Goal: Task Accomplishment & Management: Use online tool/utility

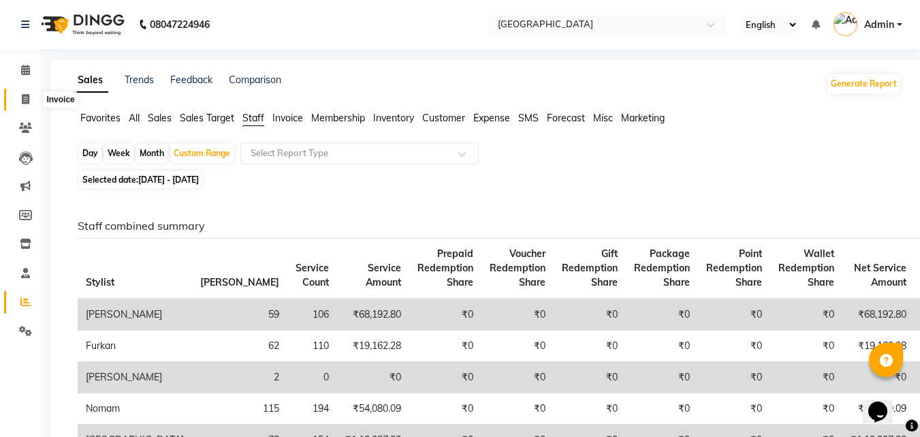
click at [23, 106] on span at bounding box center [26, 100] width 24 height 16
select select "service"
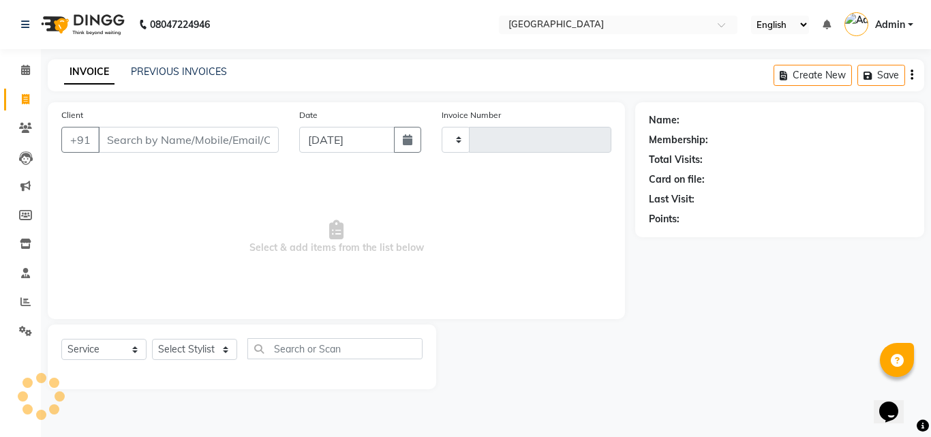
type input "1749"
select select "6279"
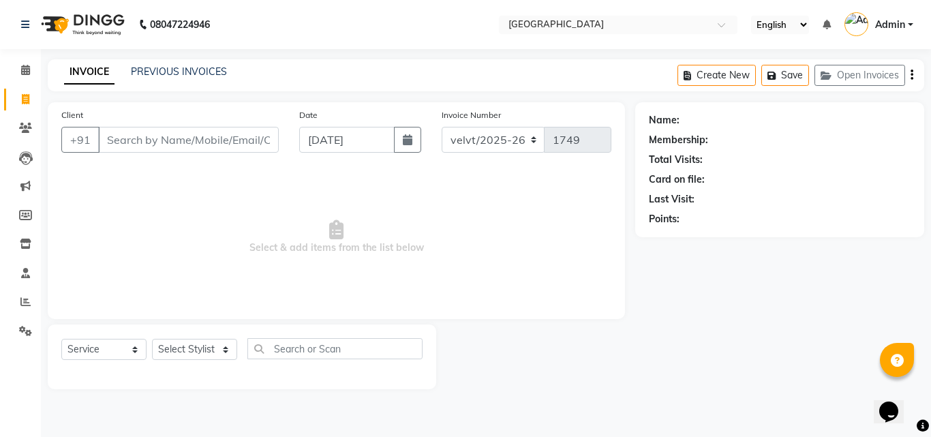
click at [181, 148] on input "Client" at bounding box center [188, 140] width 181 height 26
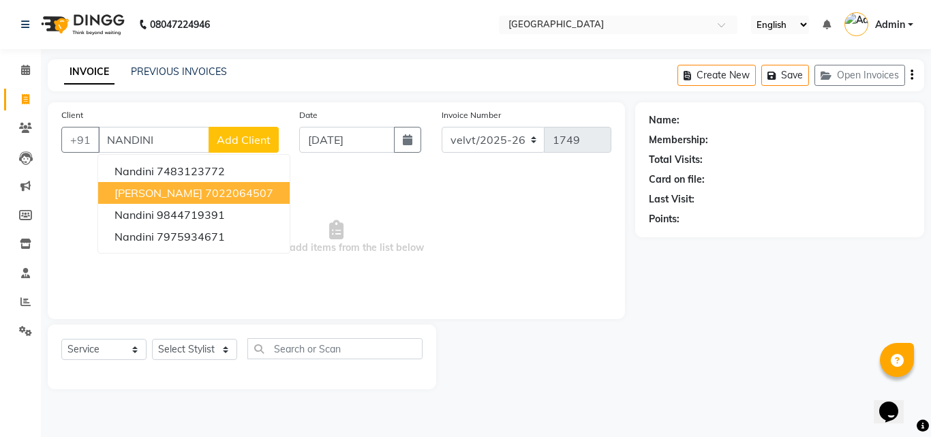
click at [196, 187] on button "[PERSON_NAME] 7022064507" at bounding box center [193, 193] width 191 height 22
type input "7022064507"
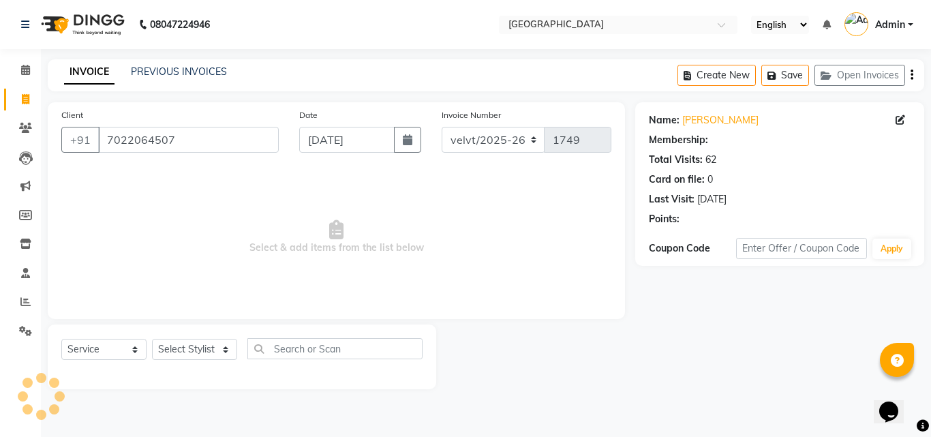
select select "1: Object"
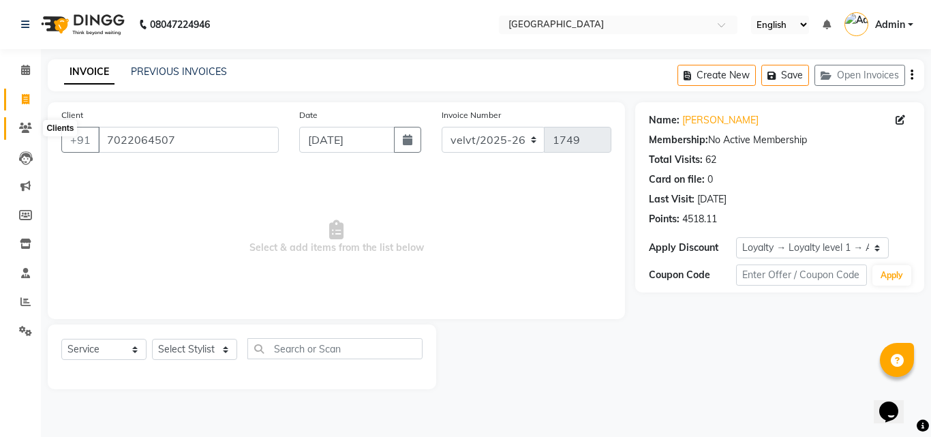
click at [22, 127] on icon at bounding box center [25, 128] width 13 height 10
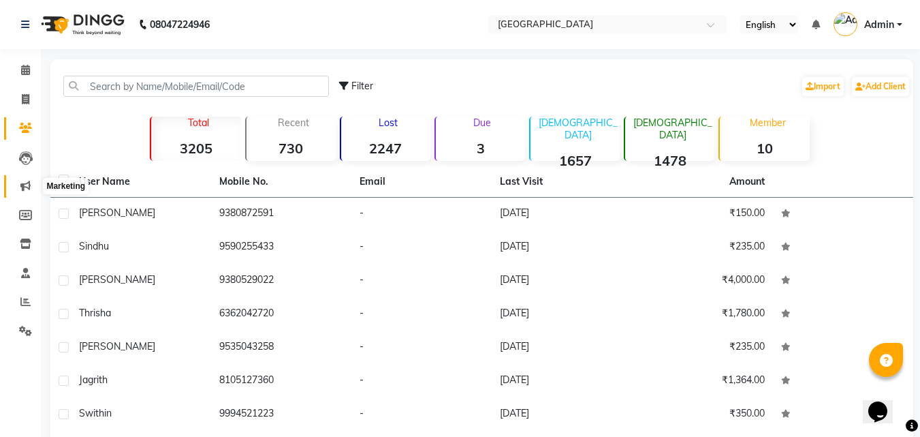
click at [20, 186] on span at bounding box center [26, 186] width 24 height 16
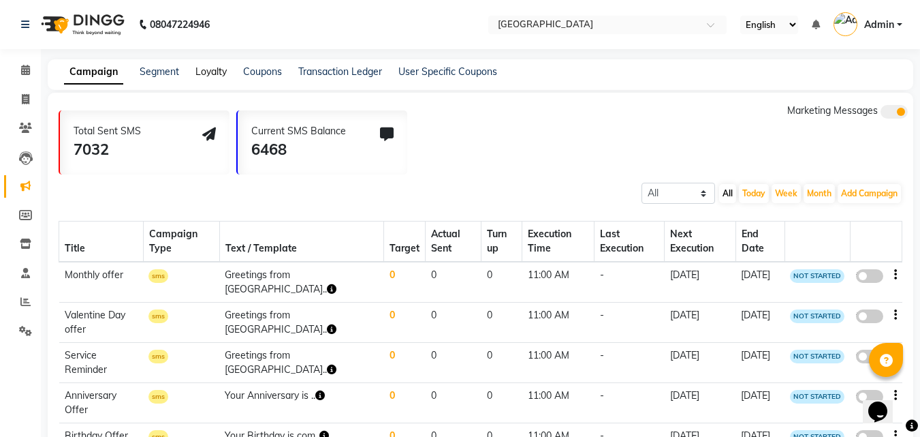
click at [219, 71] on link "Loyalty" at bounding box center [211, 71] width 31 height 12
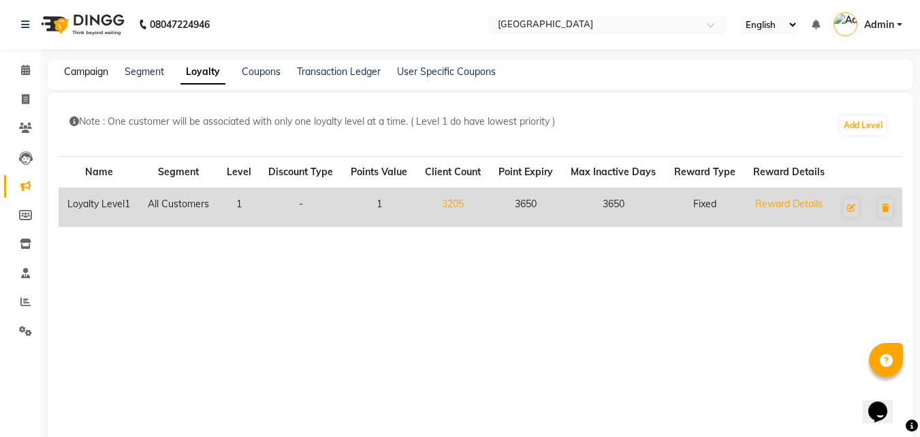
click at [87, 72] on link "Campaign" at bounding box center [86, 71] width 44 height 12
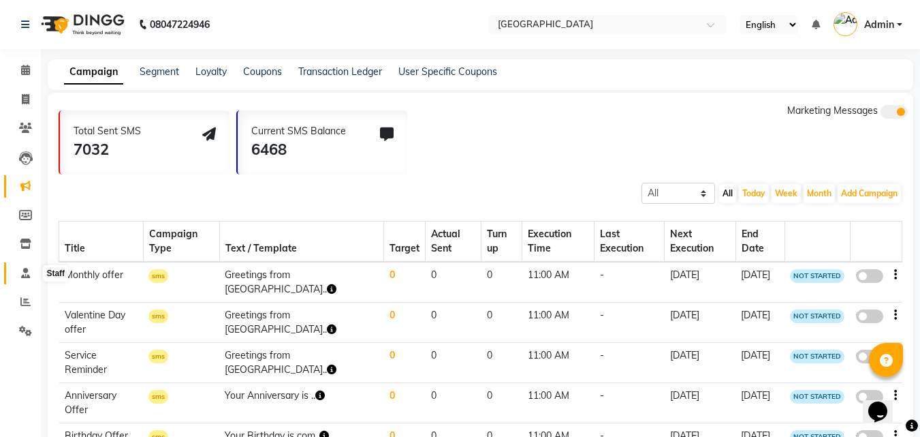
click at [24, 275] on icon at bounding box center [25, 273] width 9 height 10
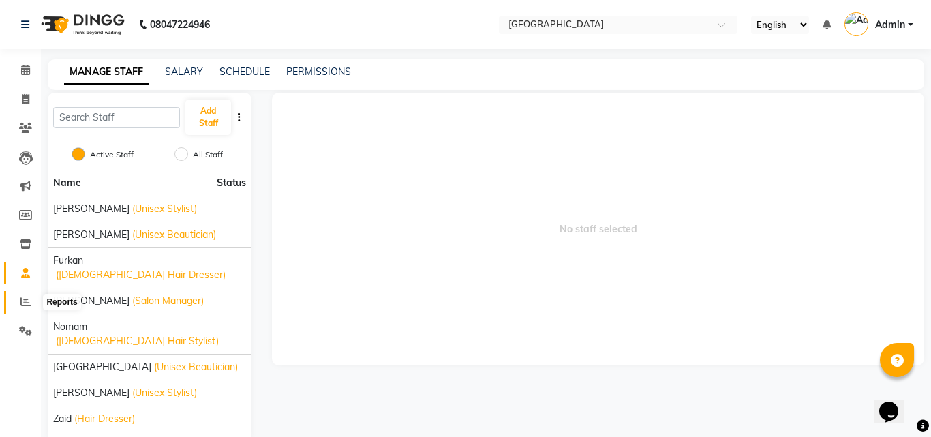
click at [23, 297] on icon at bounding box center [25, 301] width 10 height 10
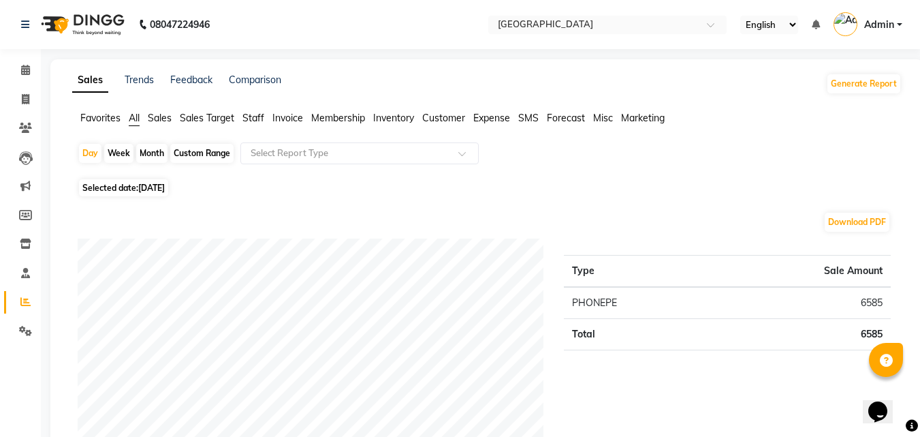
click at [197, 119] on span "Sales Target" at bounding box center [207, 118] width 55 height 12
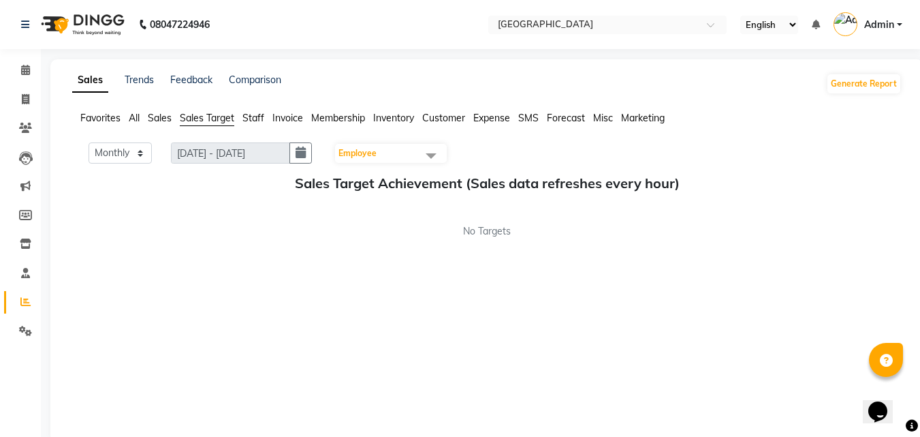
click at [132, 115] on span "All" at bounding box center [134, 118] width 11 height 12
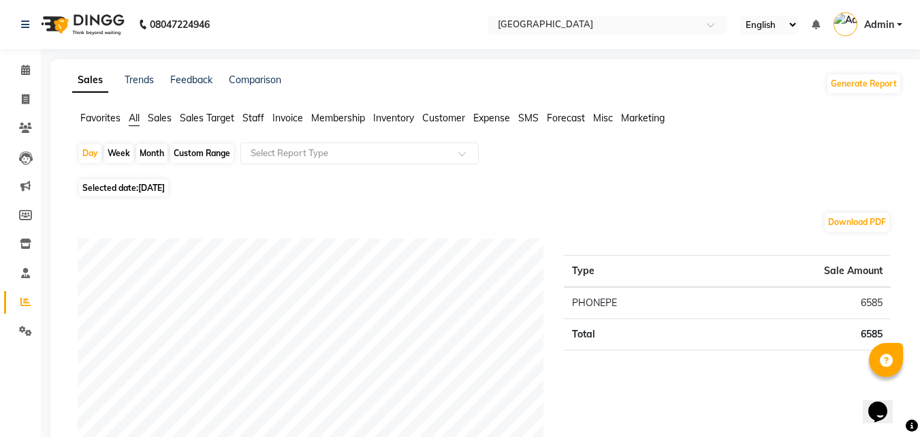
click at [452, 117] on span "Customer" at bounding box center [443, 118] width 43 height 12
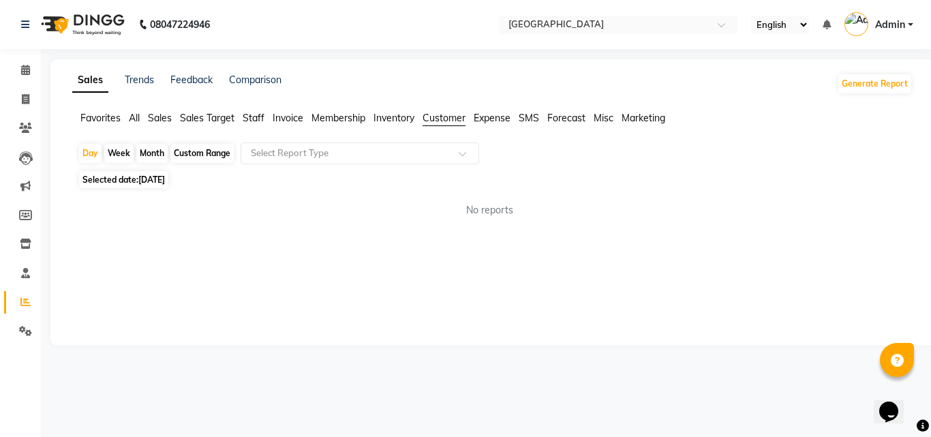
click at [260, 115] on span "Staff" at bounding box center [254, 118] width 22 height 12
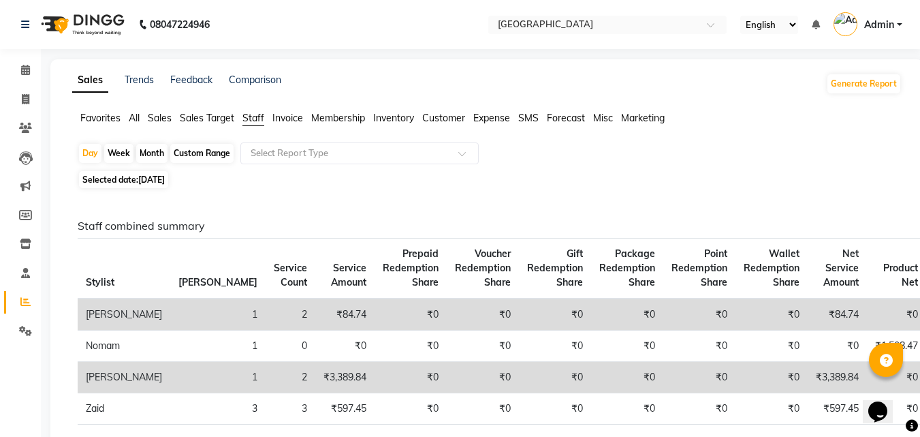
click at [153, 117] on span "Sales" at bounding box center [160, 118] width 24 height 12
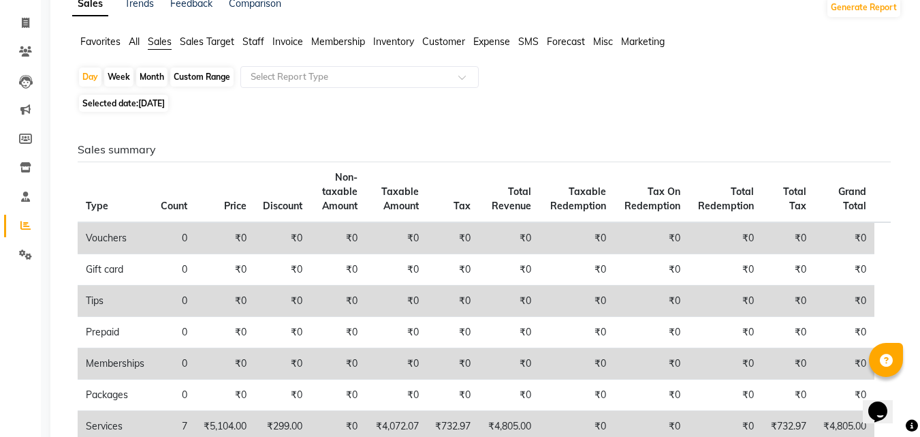
scroll to position [62, 0]
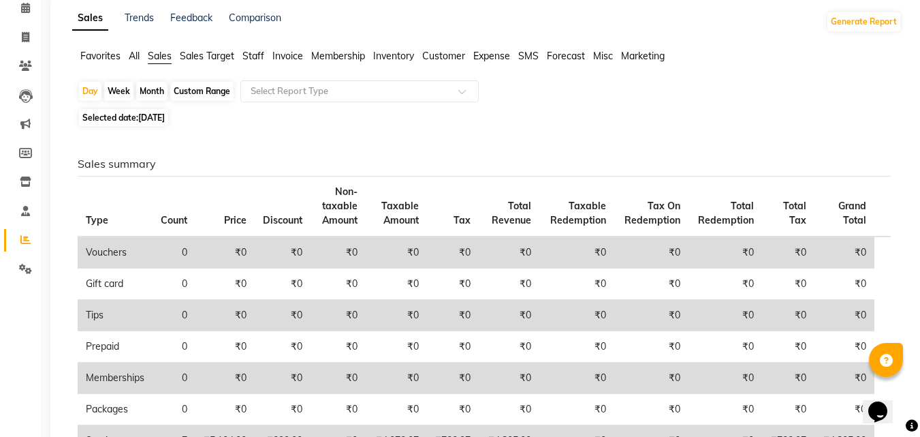
click at [276, 52] on span "Invoice" at bounding box center [288, 56] width 31 height 12
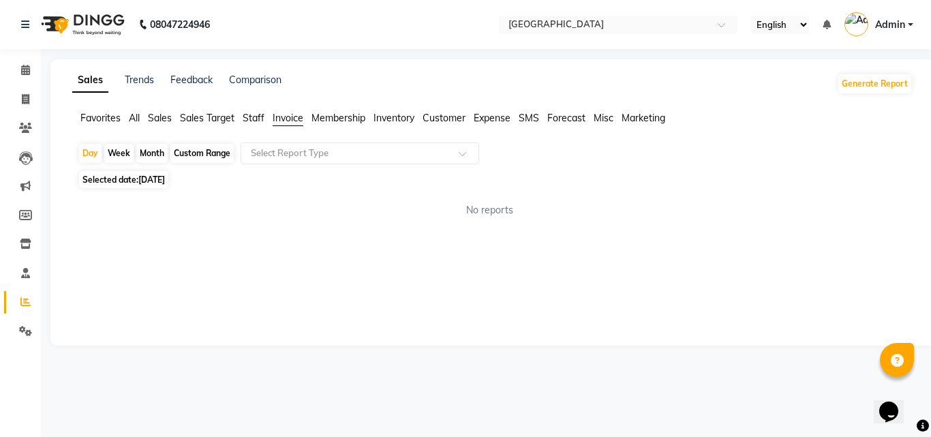
click at [156, 123] on span "Sales" at bounding box center [160, 118] width 24 height 12
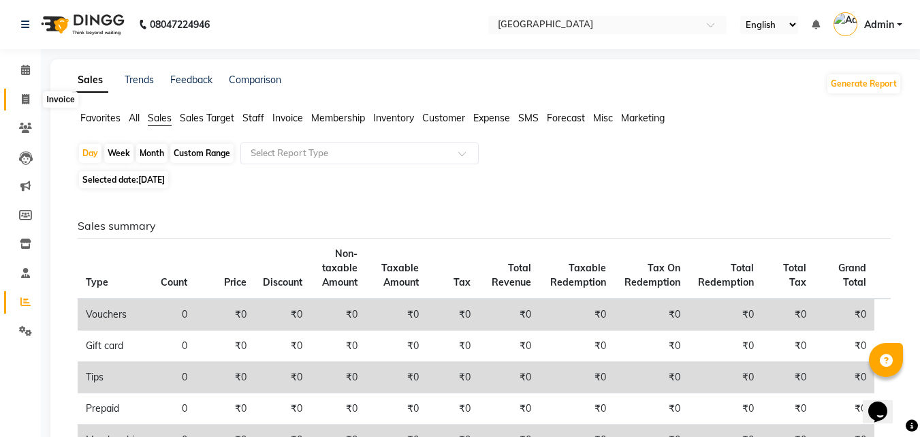
click at [24, 104] on icon at bounding box center [25, 99] width 7 height 10
select select "service"
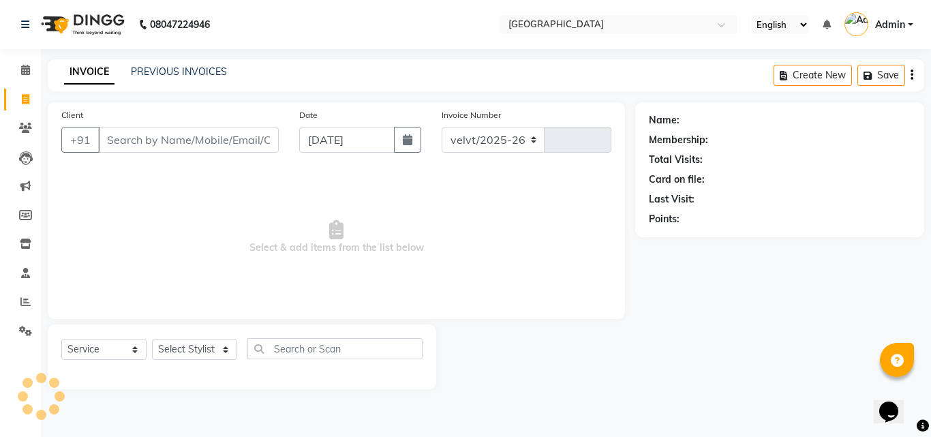
select select "6279"
type input "1749"
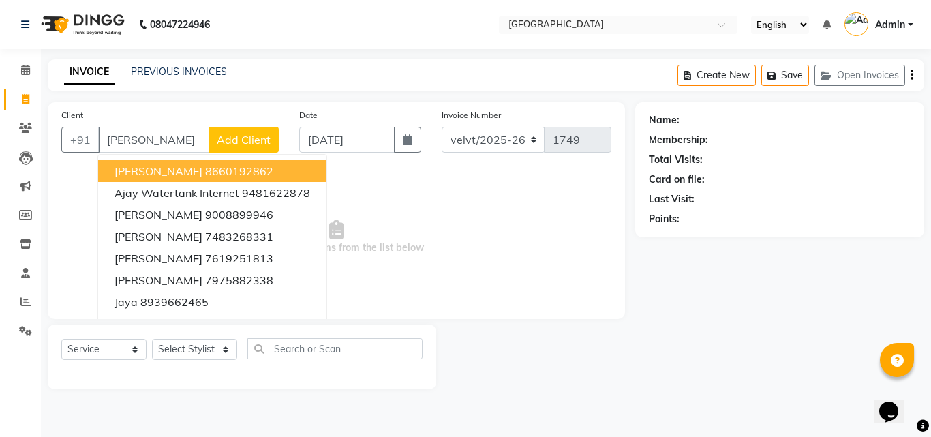
click at [237, 170] on button "[PERSON_NAME] 8660192862" at bounding box center [212, 171] width 228 height 22
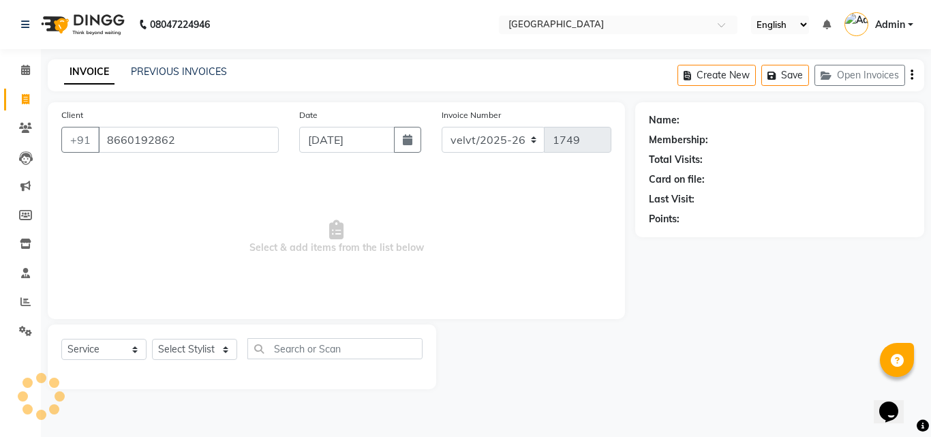
type input "8660192862"
select select "2: Object"
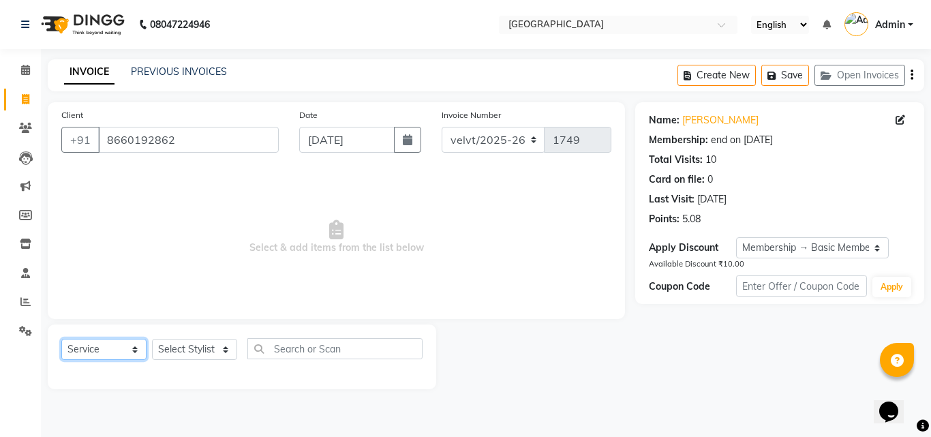
click at [136, 342] on select "Select Service Product Membership Package Voucher Prepaid Gift Card" at bounding box center [103, 349] width 85 height 21
click at [61, 339] on select "Select Service Product Membership Package Voucher Prepaid Gift Card" at bounding box center [103, 349] width 85 height 21
click at [203, 350] on select "Select Stylist [PERSON_NAME] Furkan [GEOGRAPHIC_DATA][PERSON_NAME] Nomam [GEOGR…" at bounding box center [194, 349] width 85 height 21
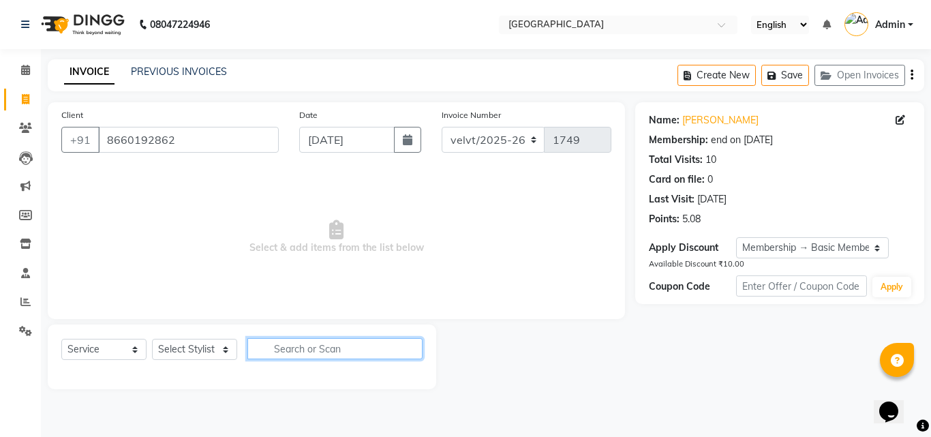
click at [330, 348] on input "text" at bounding box center [334, 348] width 175 height 21
type input "H"
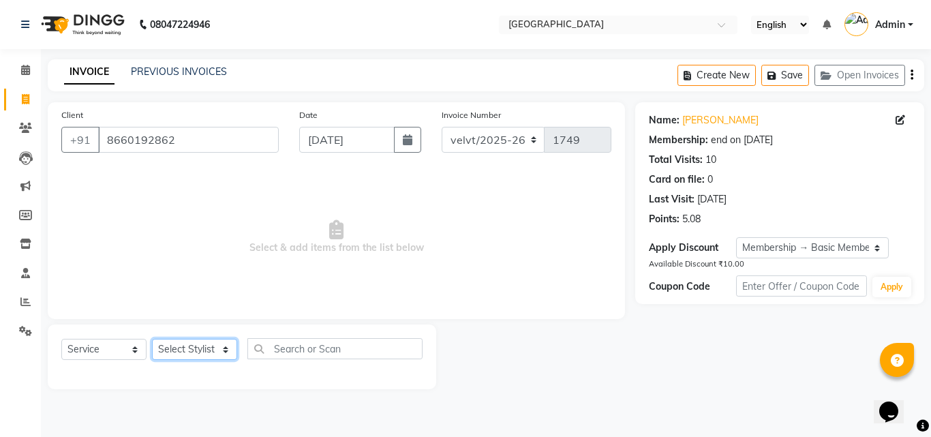
click at [191, 349] on select "Select Stylist [PERSON_NAME] Furkan [GEOGRAPHIC_DATA][PERSON_NAME] Nomam [GEOGR…" at bounding box center [194, 349] width 85 height 21
select select "68464"
click at [152, 339] on select "Select Stylist [PERSON_NAME] Furkan [GEOGRAPHIC_DATA][PERSON_NAME] Nomam [GEOGR…" at bounding box center [194, 349] width 85 height 21
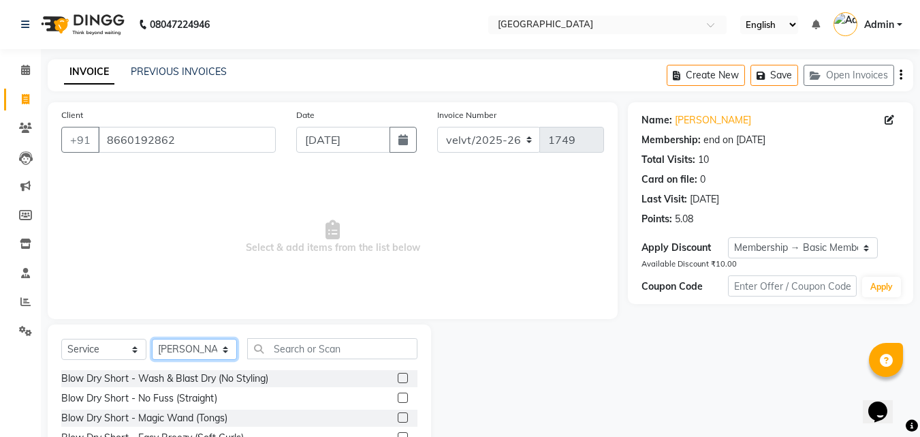
scroll to position [109, 0]
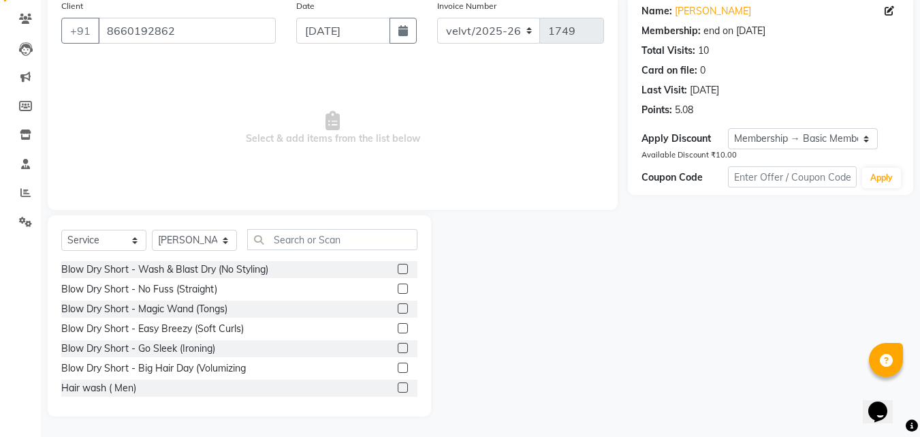
click at [398, 325] on label at bounding box center [403, 328] width 10 height 10
click at [398, 325] on input "checkbox" at bounding box center [402, 328] width 9 height 9
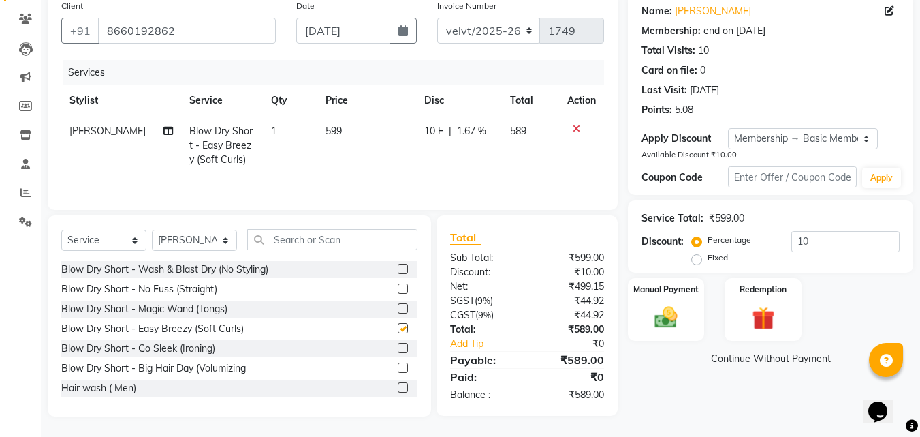
checkbox input "false"
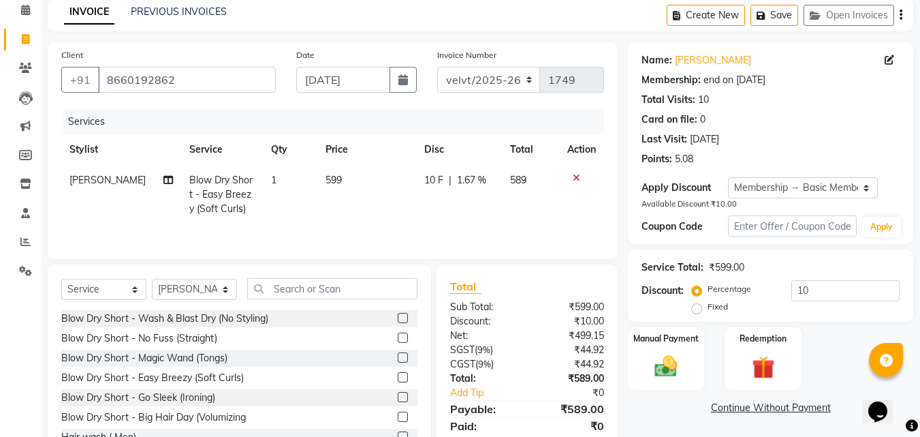
scroll to position [59, 0]
click at [818, 188] on select "Select Membership → Basic Membership Loyalty → Loyalty level 1 → All Customers" at bounding box center [803, 188] width 151 height 21
click at [833, 187] on select "Select Membership → Basic Membership Loyalty → Loyalty level 1 → All Customers" at bounding box center [803, 188] width 151 height 21
click at [773, 226] on input "text" at bounding box center [792, 226] width 129 height 21
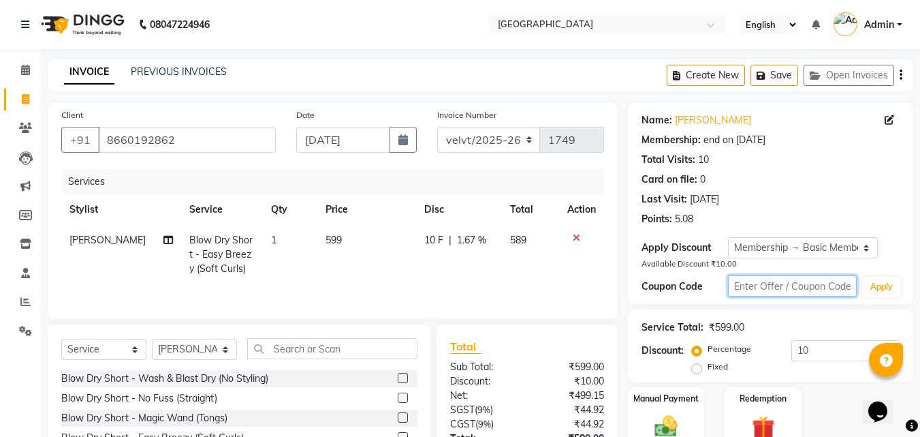
scroll to position [109, 0]
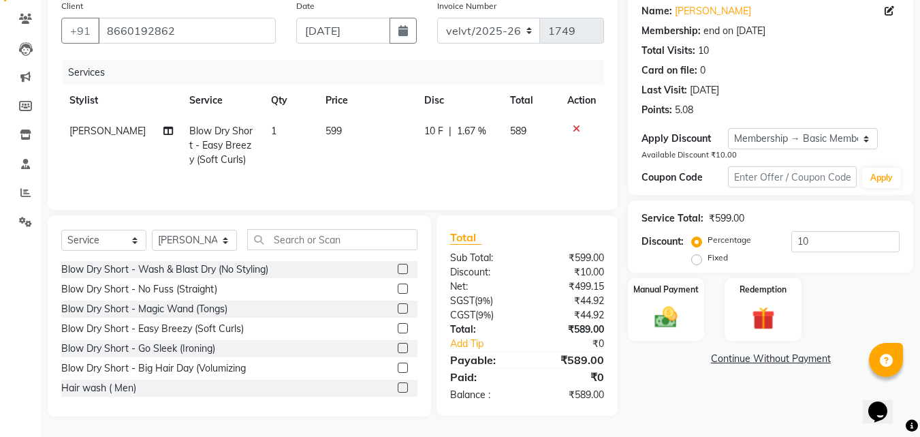
click at [839, 83] on div "Last Visit: [DATE]" at bounding box center [771, 90] width 258 height 14
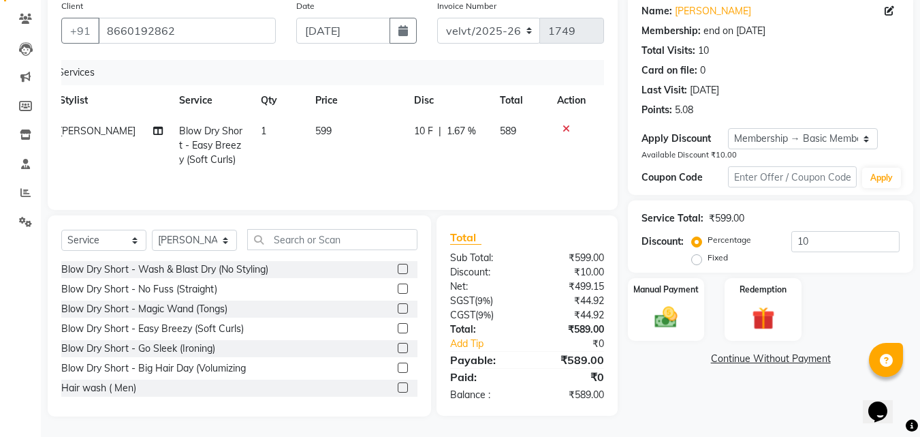
scroll to position [0, 0]
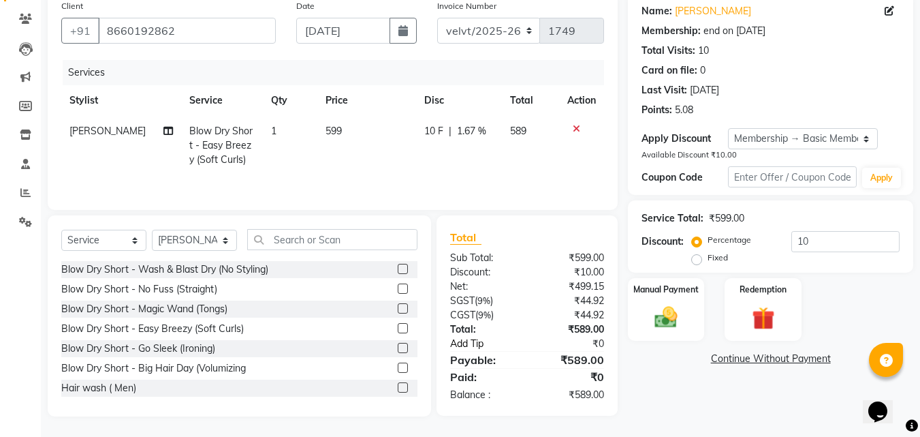
click at [469, 342] on link "Add Tip" at bounding box center [491, 344] width 102 height 14
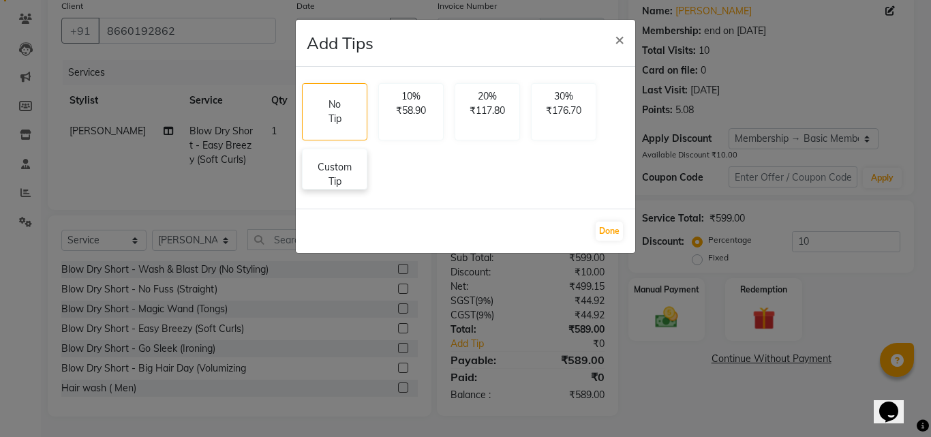
click at [347, 187] on p "Custom Tip" at bounding box center [335, 174] width 48 height 29
select select "68464"
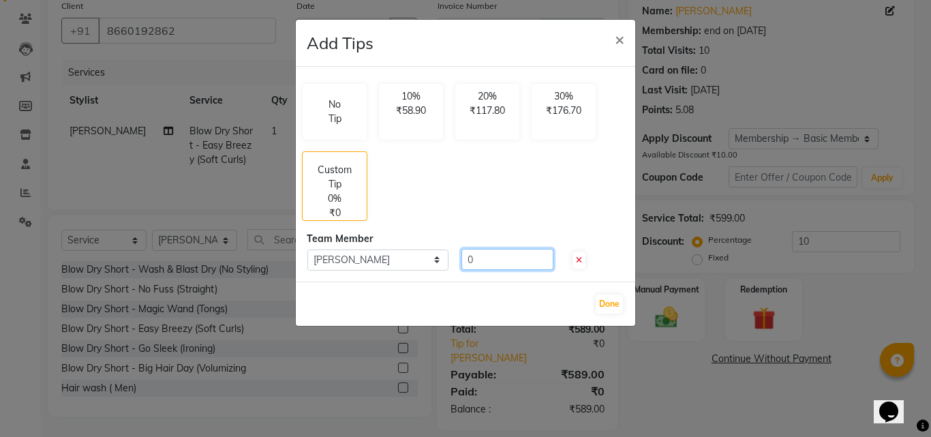
click at [484, 262] on input "0" at bounding box center [507, 259] width 92 height 21
type input "100"
click at [615, 307] on button "Done" at bounding box center [608, 303] width 27 height 19
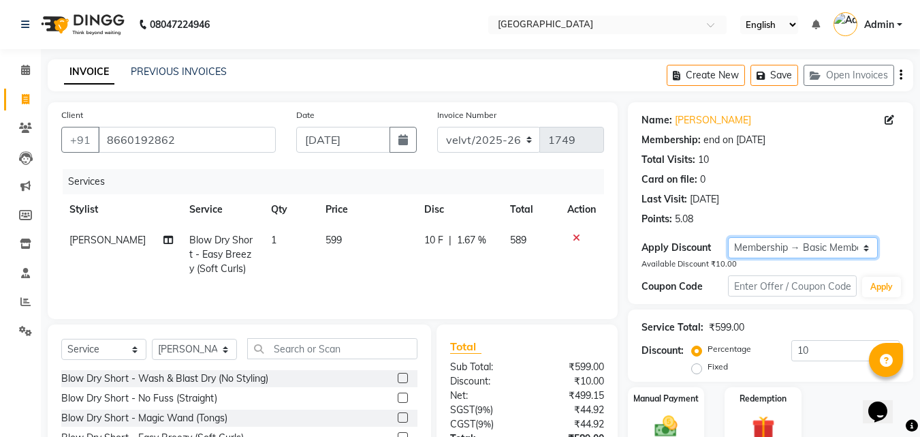
click at [813, 246] on select "Select Membership → Basic Membership Loyalty → Loyalty level 1 → All Customers" at bounding box center [803, 247] width 151 height 21
click at [830, 219] on div "Points: 5.08" at bounding box center [771, 219] width 258 height 14
click at [28, 153] on icon at bounding box center [26, 158] width 14 height 14
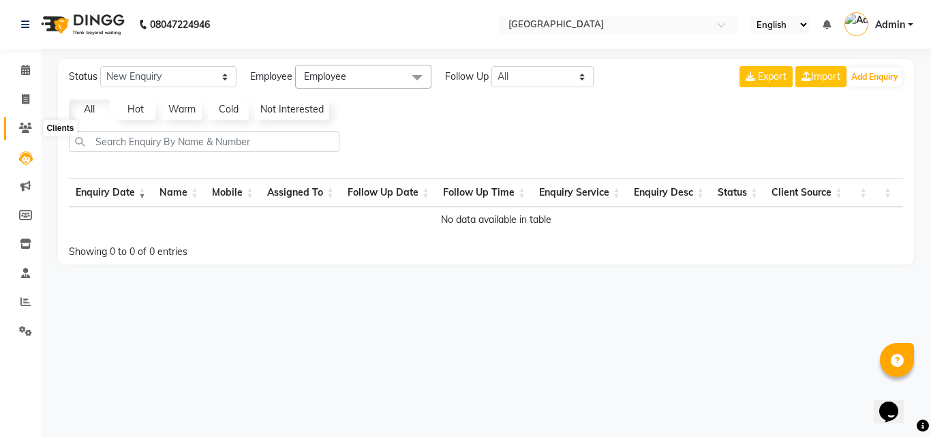
click at [25, 127] on icon at bounding box center [25, 128] width 13 height 10
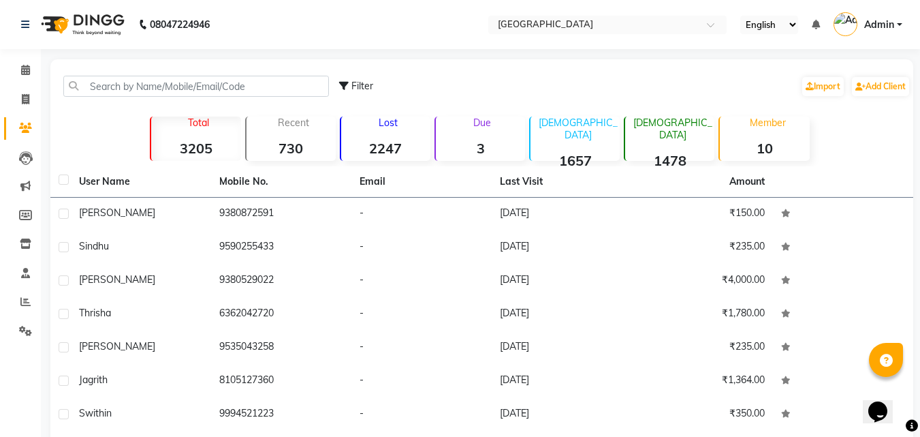
click at [356, 84] on span "Filter" at bounding box center [363, 86] width 22 height 12
select select "1000000"
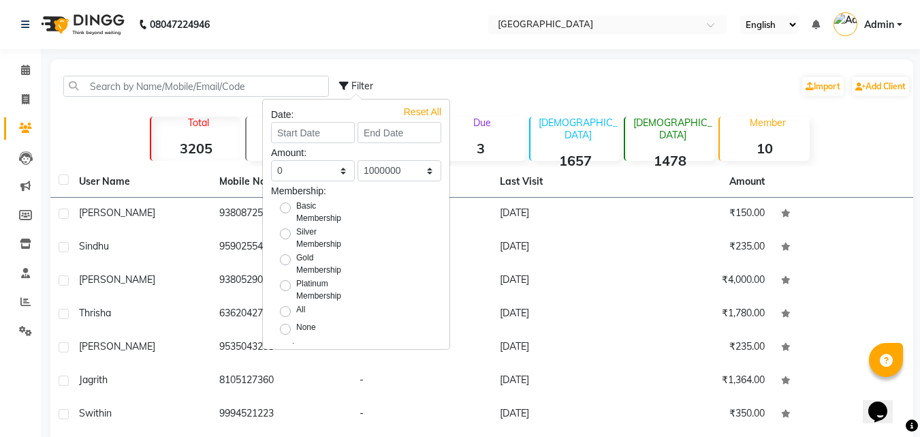
click at [456, 70] on div "Filter Import Add Client" at bounding box center [625, 86] width 572 height 43
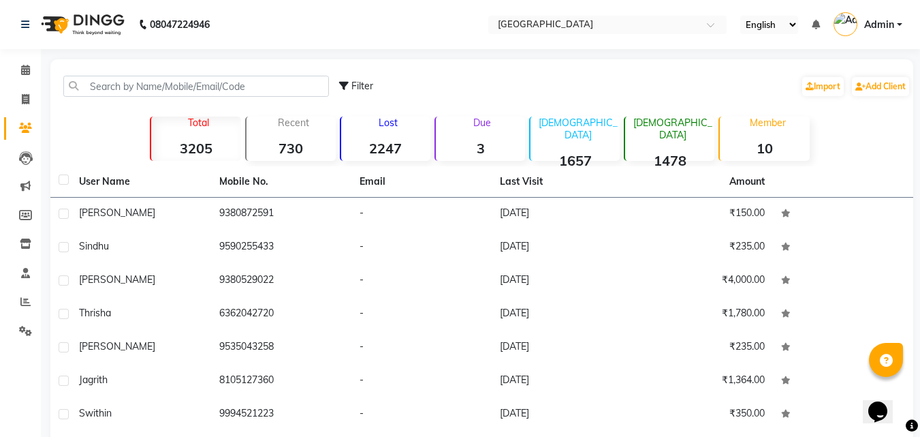
click at [473, 145] on strong "3" at bounding box center [480, 148] width 89 height 17
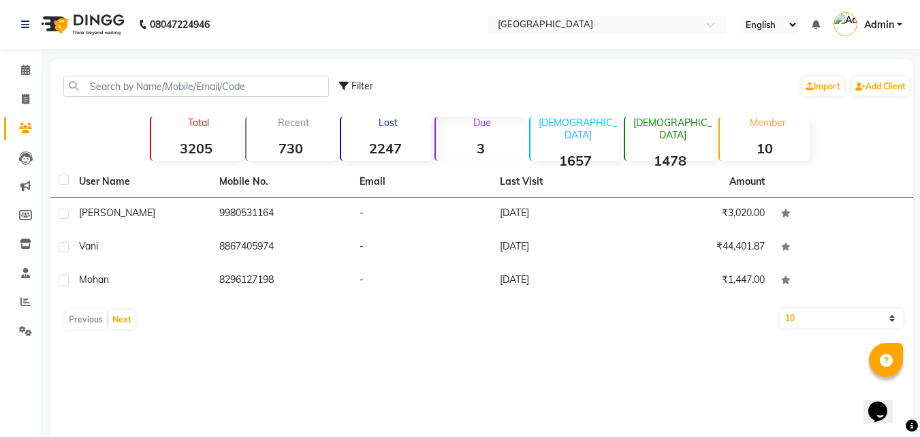
click at [390, 142] on strong "2247" at bounding box center [385, 148] width 89 height 17
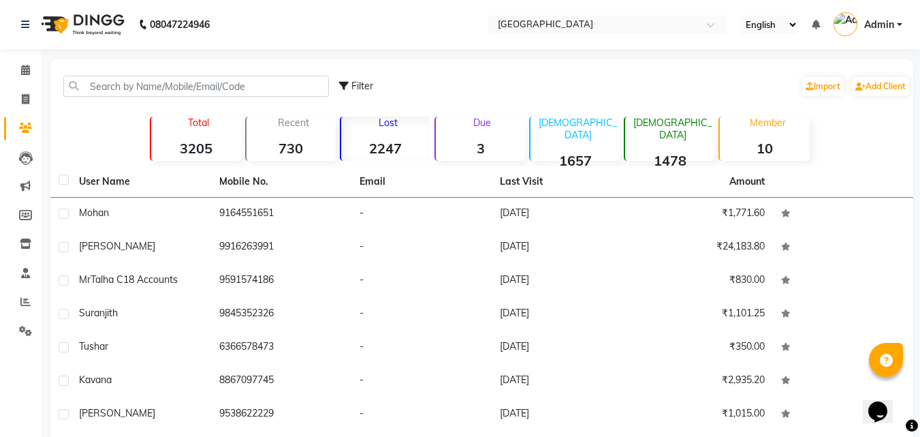
click at [645, 72] on div "Filter Import Add Client" at bounding box center [625, 86] width 572 height 43
click at [20, 182] on icon at bounding box center [25, 186] width 10 height 10
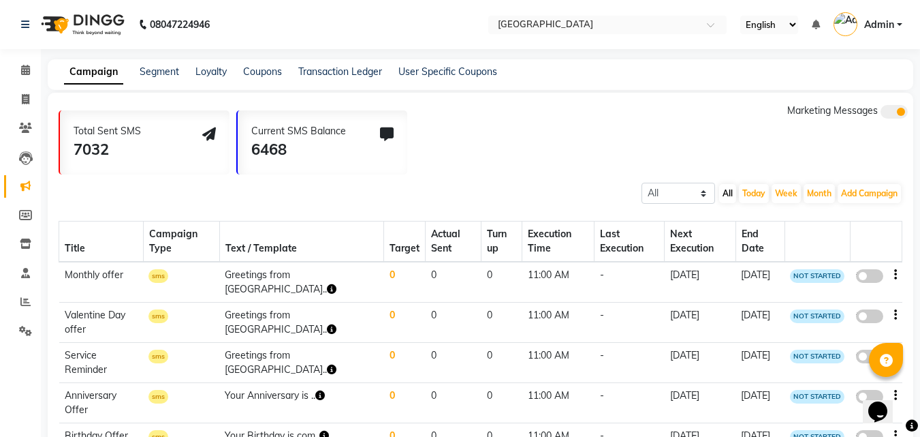
scroll to position [88, 0]
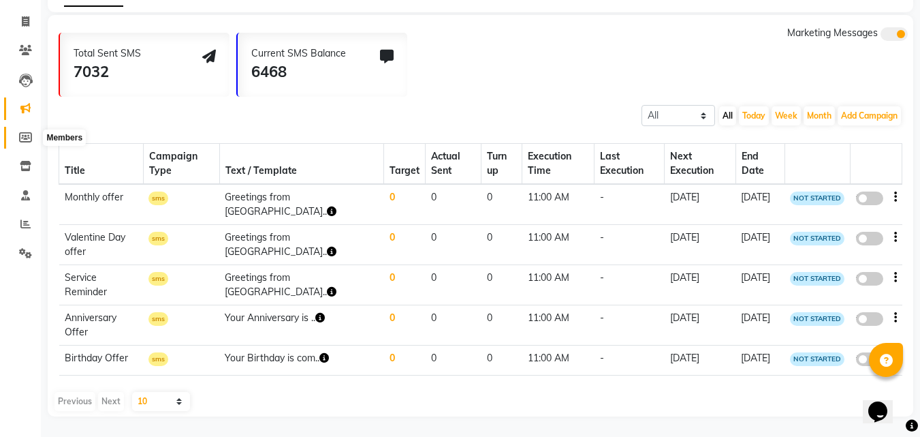
click at [25, 132] on icon at bounding box center [25, 137] width 13 height 10
select select
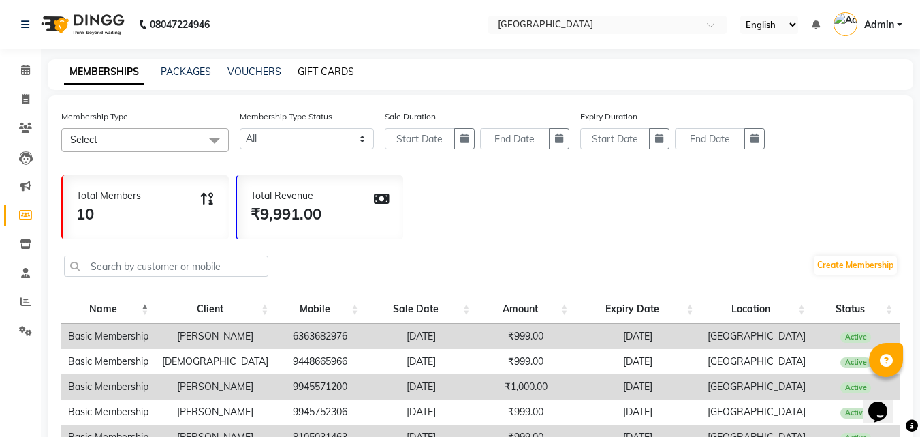
click at [317, 69] on link "GIFT CARDS" at bounding box center [326, 71] width 57 height 12
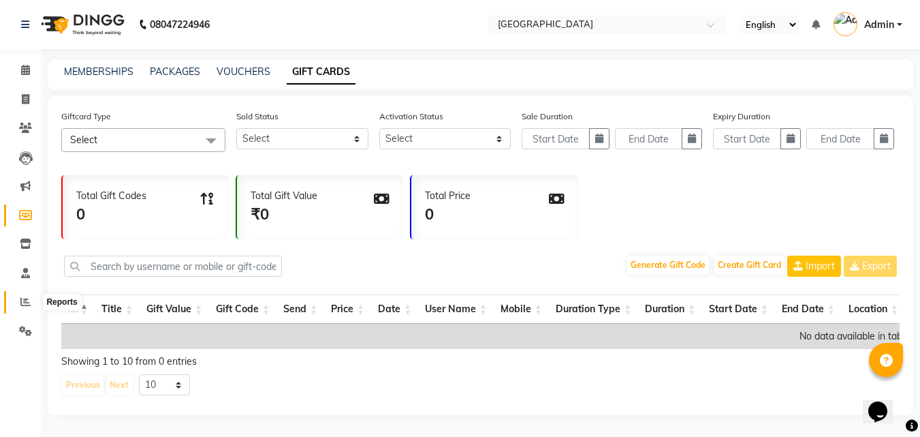
click at [28, 302] on icon at bounding box center [25, 301] width 10 height 10
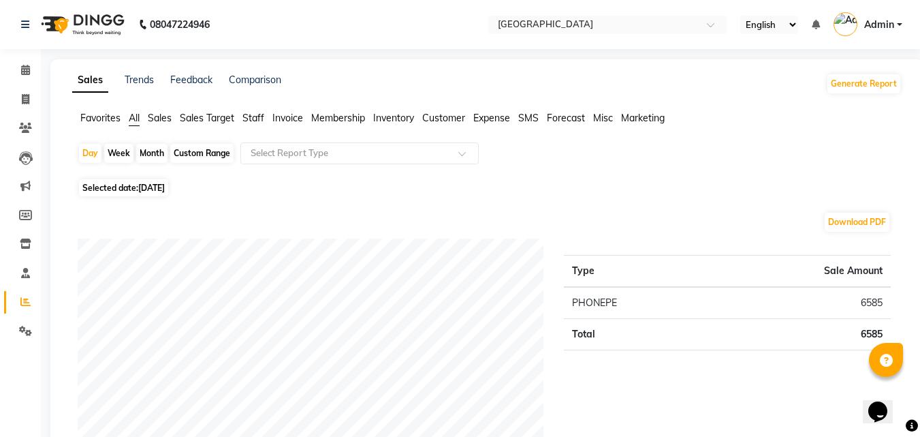
click at [258, 117] on span "Staff" at bounding box center [254, 118] width 22 height 12
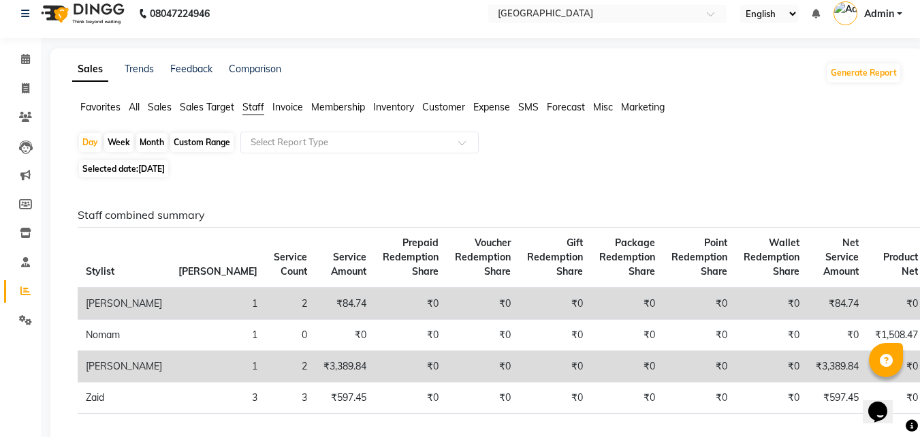
scroll to position [8, 0]
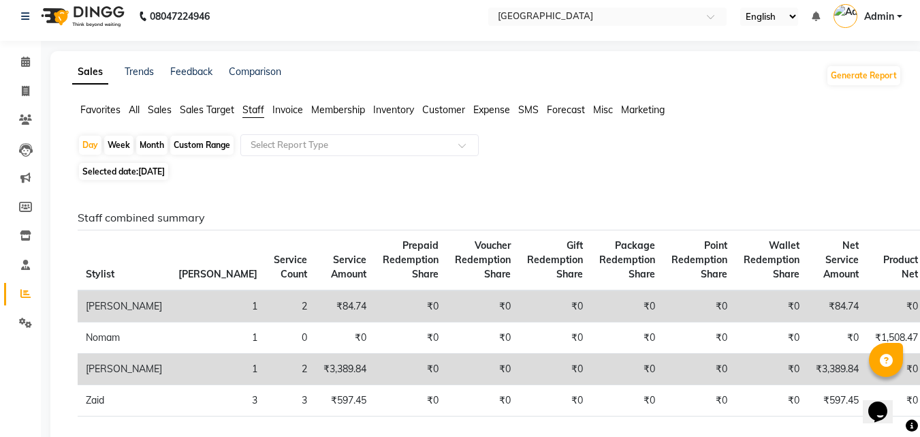
click at [162, 112] on span "Sales" at bounding box center [160, 110] width 24 height 12
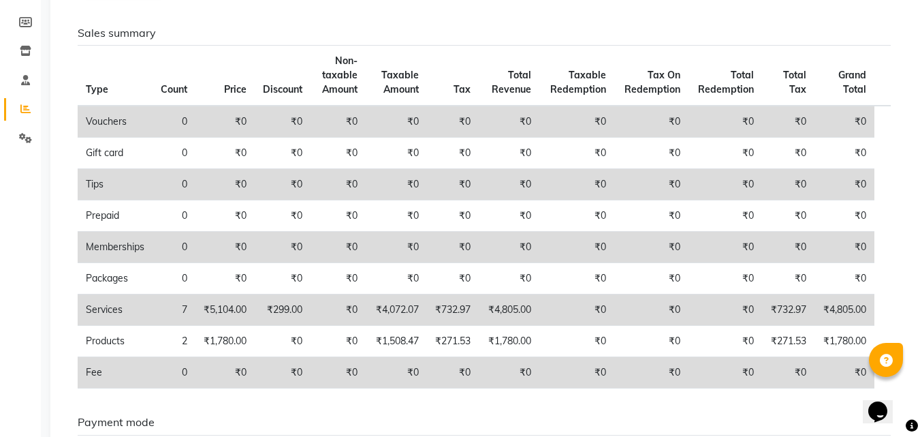
scroll to position [0, 0]
